Goal: Task Accomplishment & Management: Manage account settings

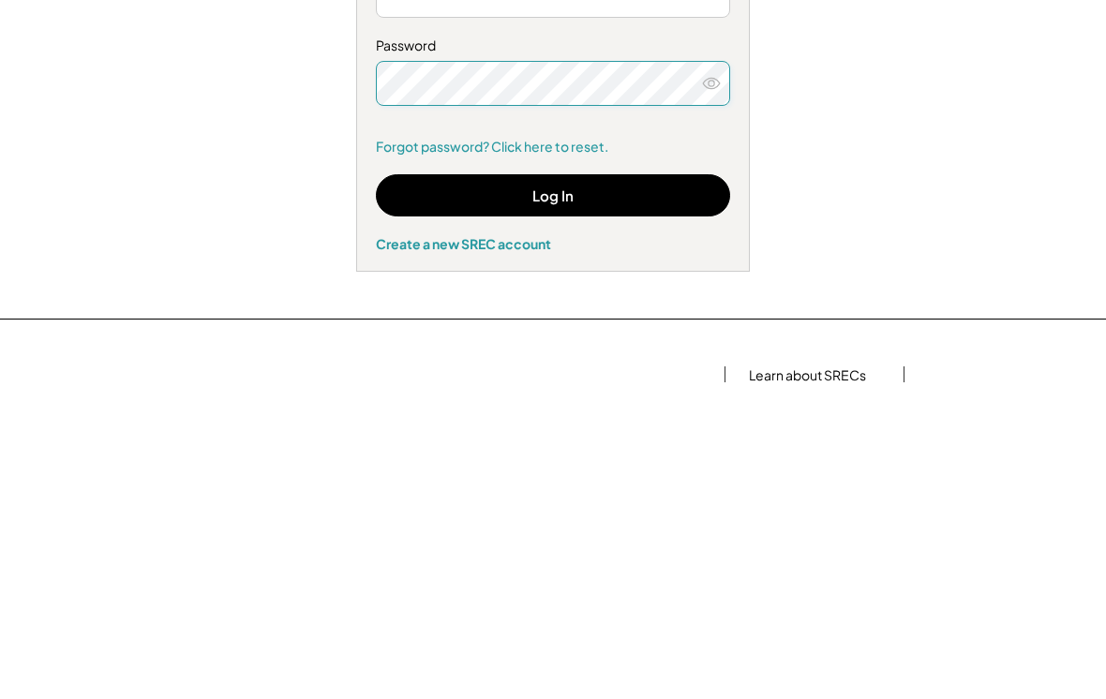
click at [557, 491] on button "Log In" at bounding box center [553, 512] width 354 height 42
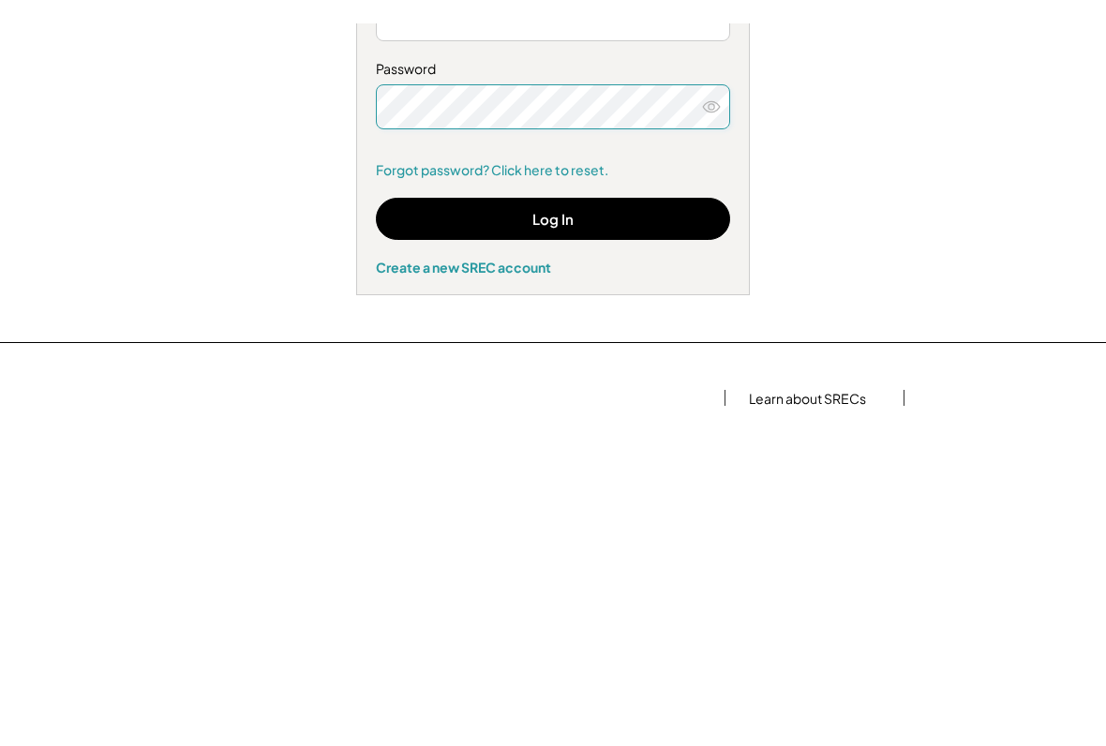
scroll to position [308, 0]
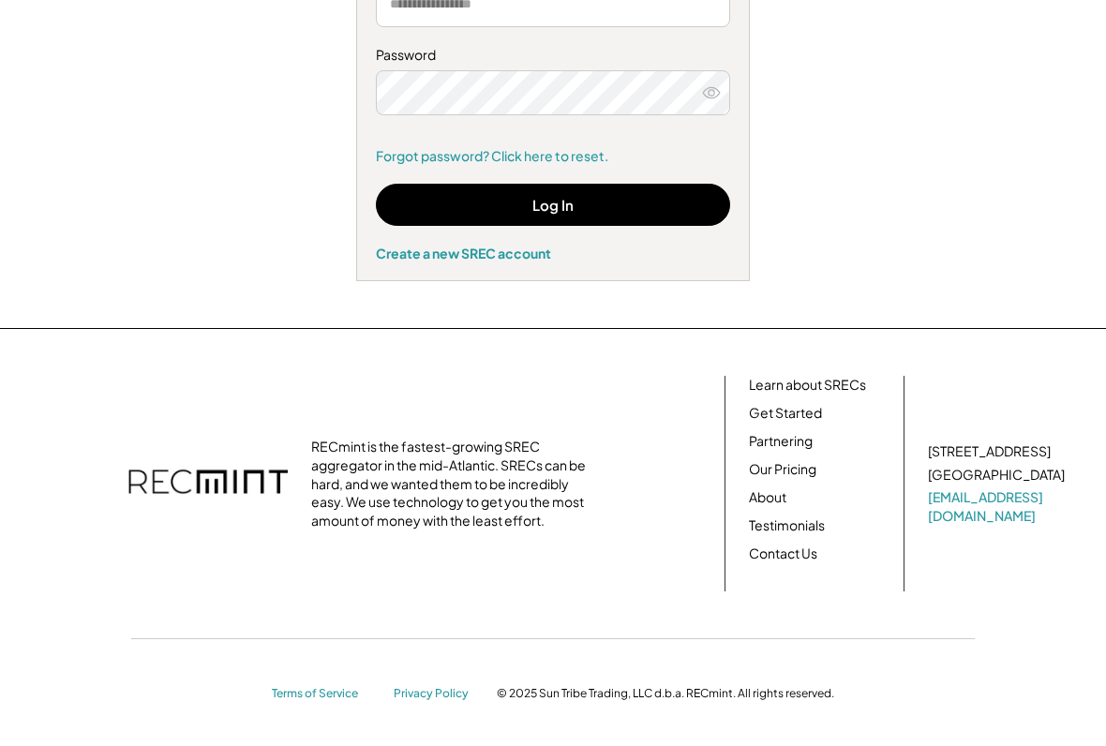
click at [568, 202] on button "Log In" at bounding box center [553, 205] width 354 height 42
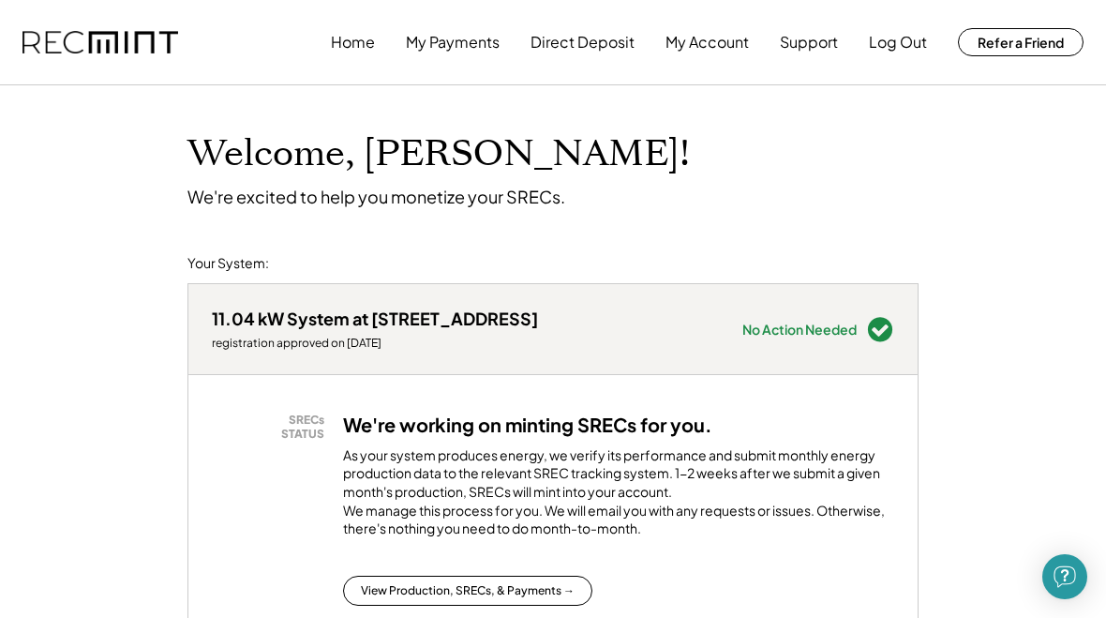
click at [462, 45] on button "My Payments" at bounding box center [453, 42] width 94 height 38
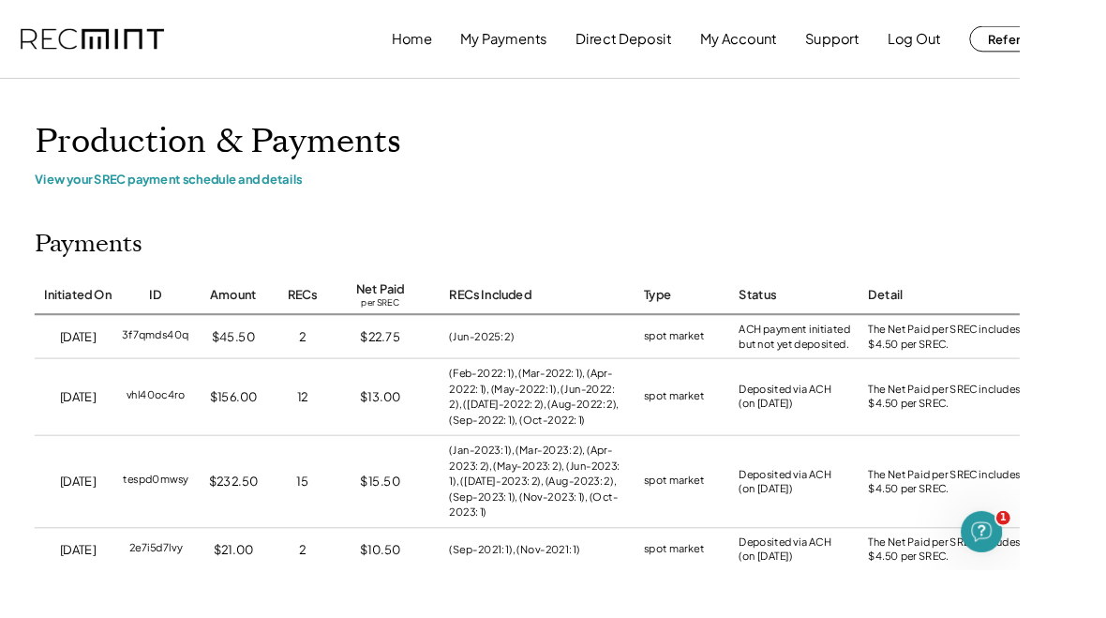
click at [979, 47] on button "Log Out" at bounding box center [992, 42] width 58 height 38
